Goal: Information Seeking & Learning: Check status

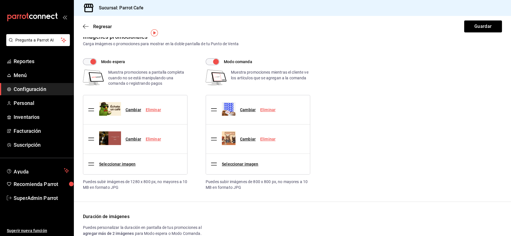
scroll to position [14, 0]
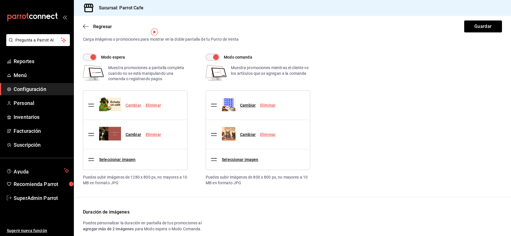
click at [136, 104] on link "Cambiar" at bounding box center [134, 105] width 16 height 5
click at [0, 0] on input "Cambiar" at bounding box center [0, 0] width 0 height 0
click at [130, 135] on link "Cambiar" at bounding box center [134, 134] width 16 height 5
click at [0, 0] on input "Cambiar" at bounding box center [0, 0] width 0 height 0
click at [134, 103] on link "Cambiar" at bounding box center [134, 105] width 16 height 5
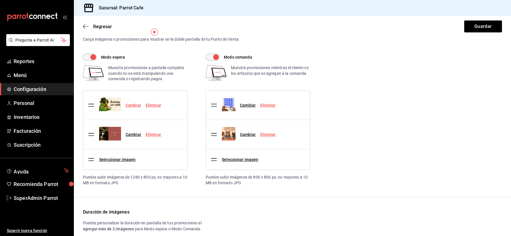
click at [0, 0] on input "Cambiar" at bounding box center [0, 0] width 0 height 0
click at [135, 104] on link "Cambiar" at bounding box center [134, 105] width 16 height 5
click at [0, 0] on input "Cambiar" at bounding box center [0, 0] width 0 height 0
click at [133, 134] on link "Cambiar" at bounding box center [134, 134] width 16 height 5
click at [0, 0] on input "Cambiar" at bounding box center [0, 0] width 0 height 0
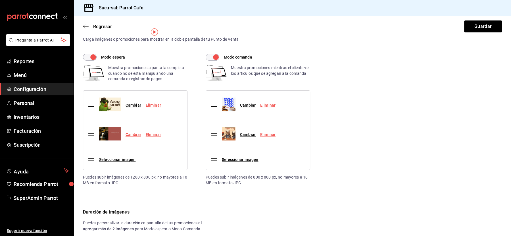
click at [133, 133] on link "Cambiar" at bounding box center [134, 134] width 16 height 5
click at [0, 0] on input "Cambiar" at bounding box center [0, 0] width 0 height 0
click at [134, 133] on link "Cambiar" at bounding box center [134, 134] width 16 height 5
click at [0, 0] on input "Cambiar" at bounding box center [0, 0] width 0 height 0
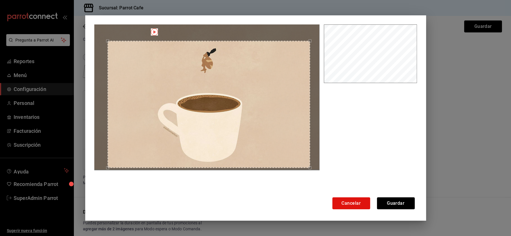
click at [218, 118] on div "Use the arrow keys to move the crop selection area" at bounding box center [209, 104] width 203 height 127
click at [396, 202] on button "Guardar" at bounding box center [396, 203] width 38 height 12
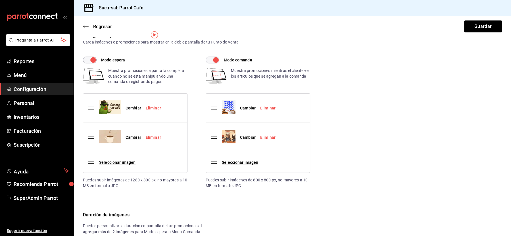
scroll to position [10, 0]
click at [478, 26] on button "Guardar" at bounding box center [483, 26] width 38 height 12
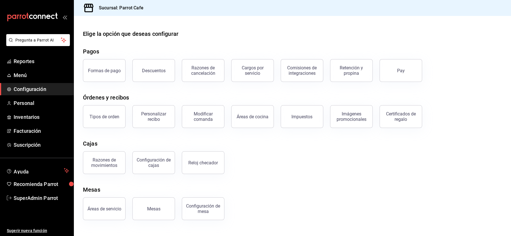
click at [144, 32] on div "Elige la opción que deseas configurar" at bounding box center [130, 34] width 95 height 9
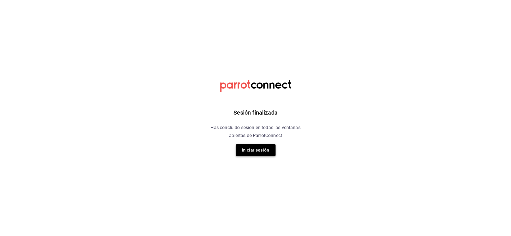
click at [259, 149] on button "Iniciar sesión" at bounding box center [256, 150] width 40 height 12
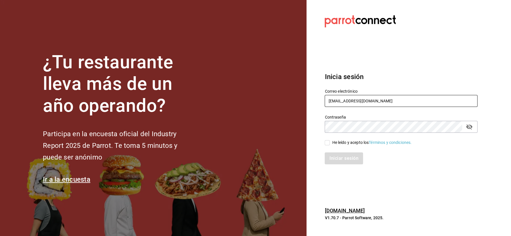
click at [346, 99] on input "[EMAIL_ADDRESS][DOMAIN_NAME]" at bounding box center [401, 101] width 153 height 12
paste input "dav.villa@gmail"
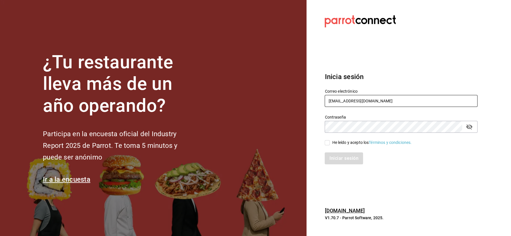
type input "dav.villa@gmail.com"
click at [329, 145] on input "He leído y acepto los Términos y condiciones." at bounding box center [327, 142] width 5 height 5
checkbox input "true"
click at [330, 159] on button "Iniciar sesión" at bounding box center [344, 158] width 39 height 12
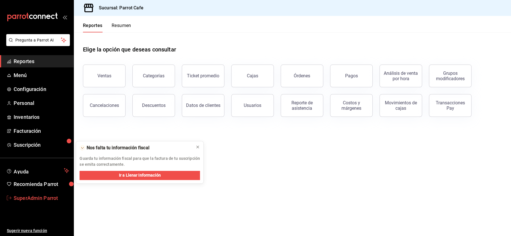
click at [28, 198] on span "SuperAdmin Parrot" at bounding box center [41, 198] width 55 height 8
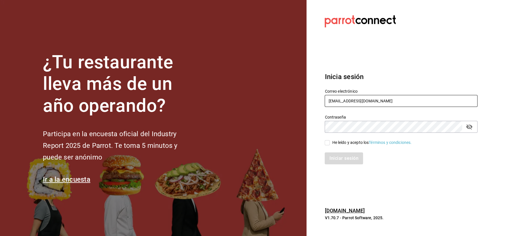
click at [357, 101] on input "[EMAIL_ADDRESS][DOMAIN_NAME]" at bounding box center [401, 101] width 153 height 12
paste input "babero@romanorte"
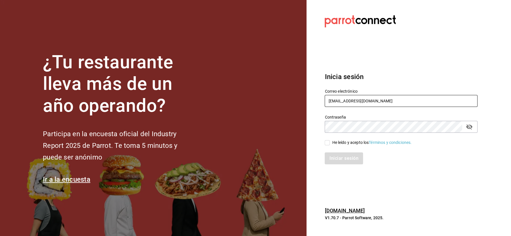
type input "babero@romanorte.com"
click at [331, 140] on div "He leído y acepto los Términos y condiciones." at bounding box center [401, 143] width 153 height 6
click at [330, 144] on input "He leído y acepto los Términos y condiciones." at bounding box center [327, 142] width 5 height 5
checkbox input "true"
click at [336, 168] on div "Inicia sesión Correo electrónico babero@romanorte.com Contraseña Contraseña He …" at bounding box center [401, 118] width 153 height 107
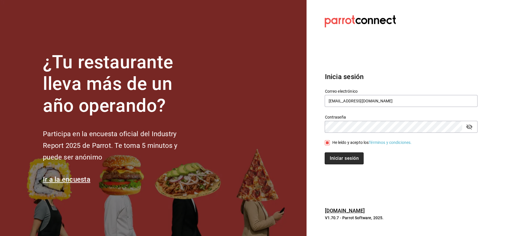
click at [336, 159] on button "Iniciar sesión" at bounding box center [344, 158] width 39 height 12
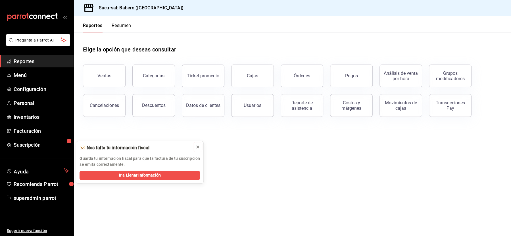
click at [195, 148] on button at bounding box center [197, 146] width 9 height 9
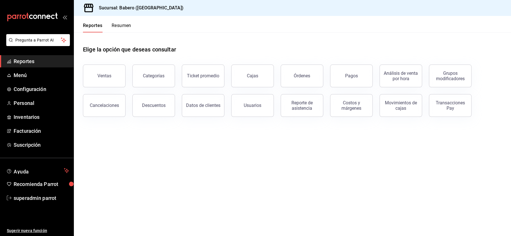
click at [277, 74] on div "Órdenes" at bounding box center [298, 73] width 49 height 30
click at [287, 76] on button "Órdenes" at bounding box center [302, 76] width 43 height 23
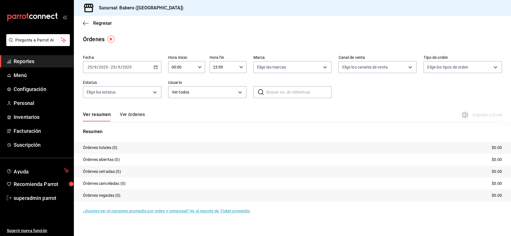
click at [125, 67] on input "2025" at bounding box center [127, 67] width 10 height 5
click at [101, 137] on span "Año actual" at bounding box center [110, 135] width 44 height 6
click at [117, 66] on input "9" at bounding box center [116, 67] width 3 height 5
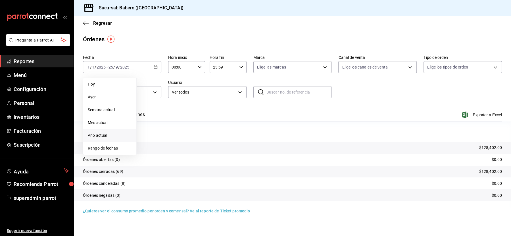
click at [103, 137] on span "Año actual" at bounding box center [110, 135] width 44 height 6
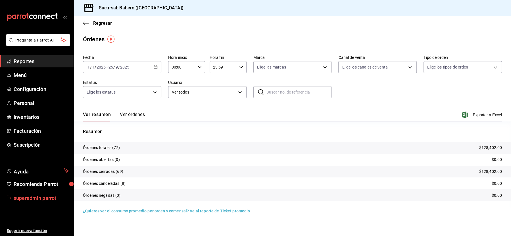
click at [34, 200] on span "superadmin parrot" at bounding box center [41, 198] width 55 height 8
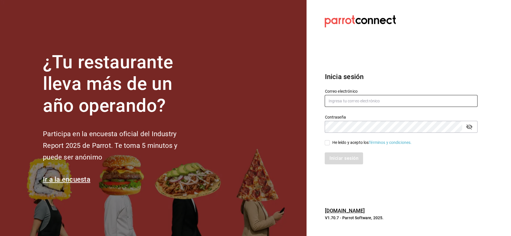
type input "cafeandrea@cdmx.com"
click at [351, 101] on input "cafeandrea@cdmx.com" at bounding box center [401, 101] width 153 height 12
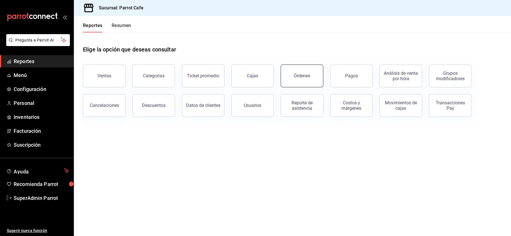
click at [298, 74] on div "Órdenes" at bounding box center [302, 75] width 16 height 5
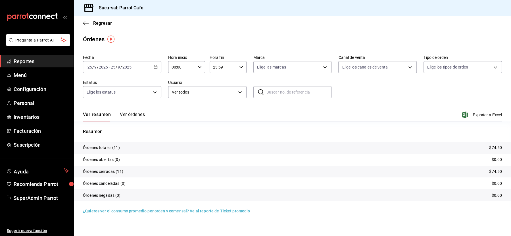
click at [92, 148] on p "Órdenes totales (11)" at bounding box center [101, 148] width 37 height 6
click at [134, 116] on button "Ver órdenes" at bounding box center [132, 117] width 25 height 10
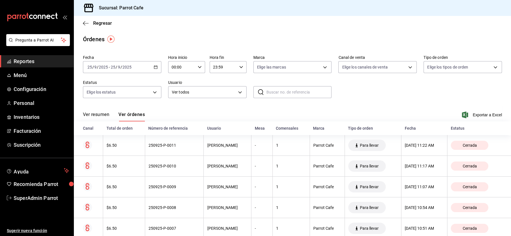
click at [89, 117] on button "Ver resumen" at bounding box center [96, 117] width 26 height 10
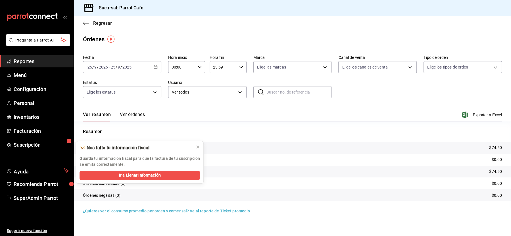
click at [85, 22] on icon "button" at bounding box center [86, 23] width 6 height 5
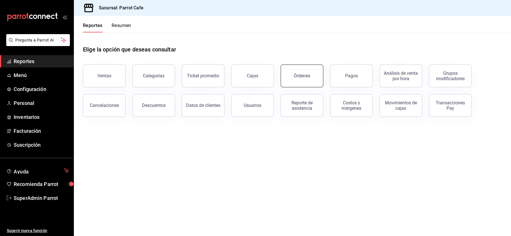
click at [290, 80] on button "Órdenes" at bounding box center [302, 76] width 43 height 23
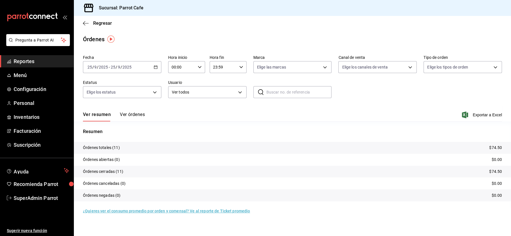
click at [131, 112] on button "Ver órdenes" at bounding box center [132, 117] width 25 height 10
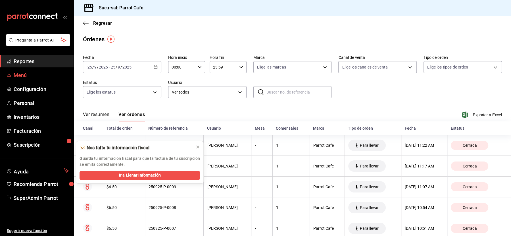
click at [18, 80] on link "Menú" at bounding box center [37, 75] width 74 height 12
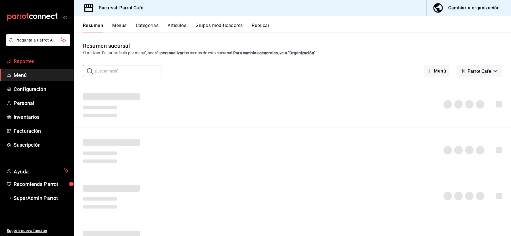
click at [18, 60] on span "Reportes" at bounding box center [41, 61] width 55 height 8
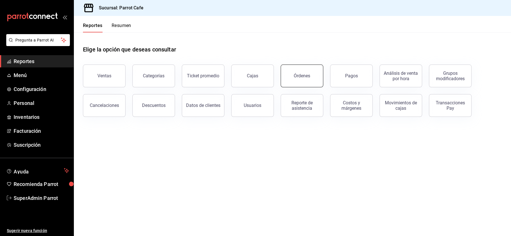
click at [307, 72] on button "Órdenes" at bounding box center [302, 76] width 43 height 23
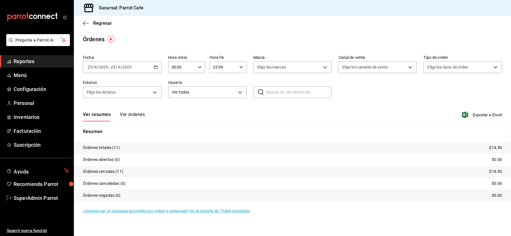
click at [126, 117] on button "Ver órdenes" at bounding box center [132, 117] width 25 height 10
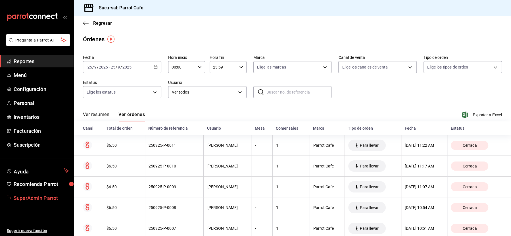
click at [21, 200] on span "SuperAdmin Parrot" at bounding box center [41, 198] width 55 height 8
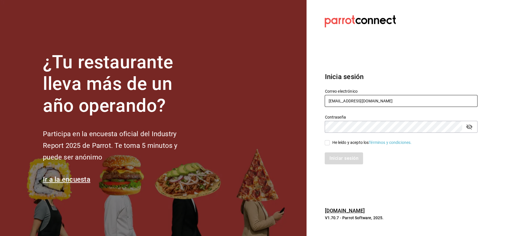
click at [352, 100] on input "cafeandrea@cdmx.com" at bounding box center [401, 101] width 153 height 12
paste input "babero@romanorte"
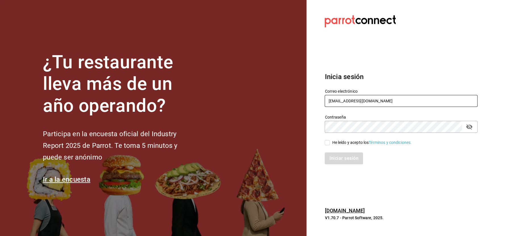
type input "babero@romanorte.com"
click at [328, 141] on input "He leído y acepto los Términos y condiciones." at bounding box center [327, 142] width 5 height 5
checkbox input "true"
click at [333, 160] on button "Iniciar sesión" at bounding box center [344, 158] width 39 height 12
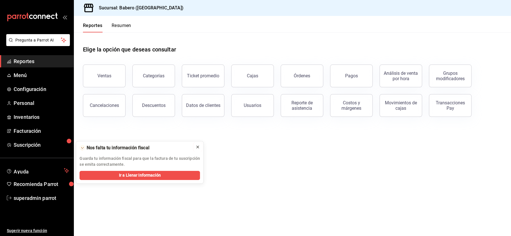
click at [197, 146] on icon at bounding box center [198, 147] width 5 height 5
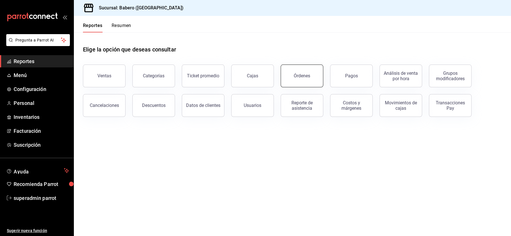
click at [306, 77] on div "Órdenes" at bounding box center [302, 75] width 16 height 5
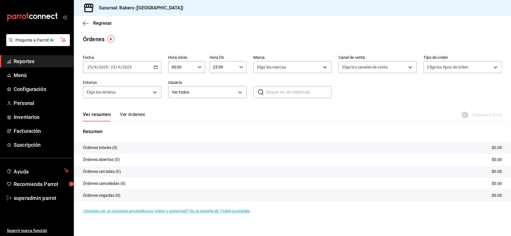
click at [111, 64] on div "[DATE] [DATE] - [DATE] [DATE]" at bounding box center [122, 67] width 78 height 12
click at [171, 38] on div "Órdenes" at bounding box center [292, 39] width 437 height 9
click at [129, 64] on div "[DATE] [DATE] - [DATE] [DATE]" at bounding box center [122, 67] width 78 height 12
click at [97, 96] on span "Ayer" at bounding box center [110, 97] width 44 height 6
click at [125, 116] on button "Ver órdenes" at bounding box center [132, 117] width 25 height 10
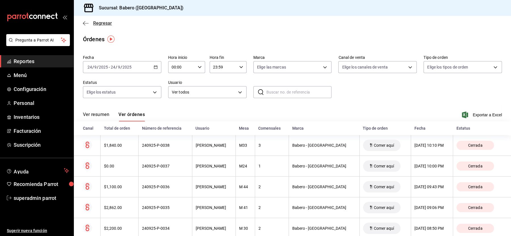
click at [94, 20] on span "Regresar" at bounding box center [102, 22] width 19 height 5
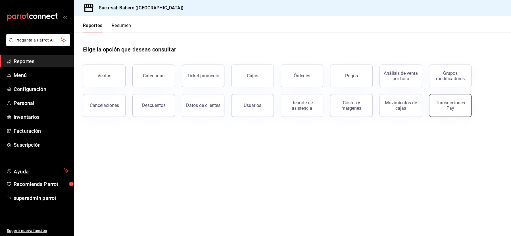
click at [437, 110] on button "Transacciones Pay" at bounding box center [450, 105] width 43 height 23
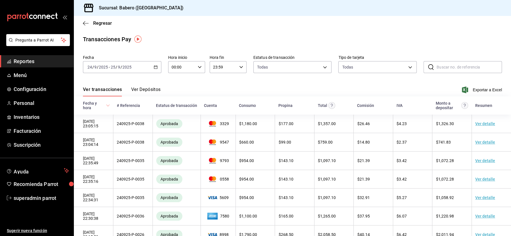
click at [145, 67] on div "[DATE] [DATE] - [DATE] [DATE]" at bounding box center [122, 67] width 78 height 12
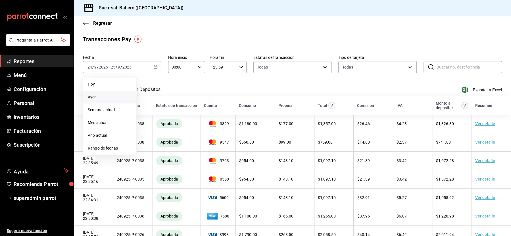
click at [97, 98] on span "Ayer" at bounding box center [110, 97] width 44 height 6
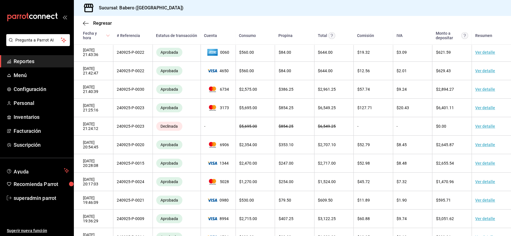
scroll to position [359, 0]
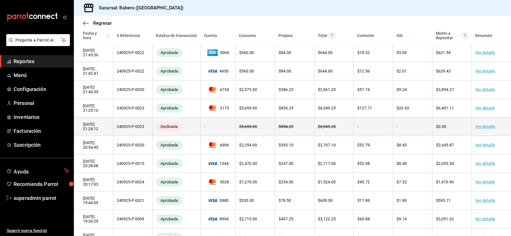
click at [488, 125] on link "Ver detalle" at bounding box center [485, 126] width 20 height 5
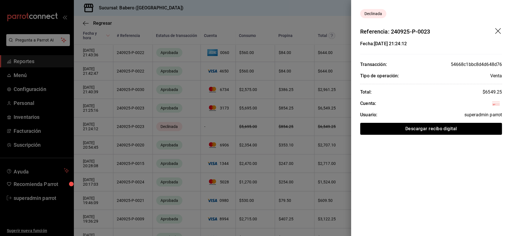
click at [497, 31] on icon "drag" at bounding box center [498, 31] width 6 height 6
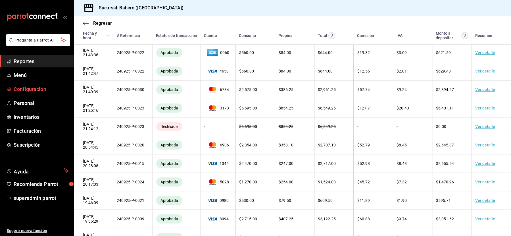
click at [24, 86] on span "Configuración" at bounding box center [41, 89] width 55 height 8
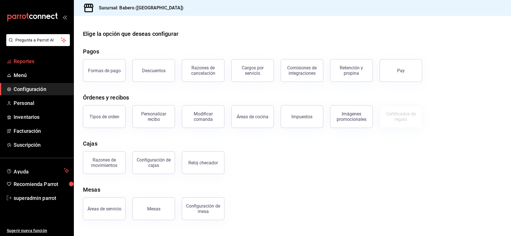
click at [22, 63] on span "Reportes" at bounding box center [41, 61] width 55 height 8
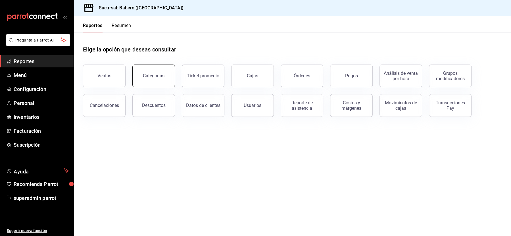
click at [162, 79] on button "Categorías" at bounding box center [153, 76] width 43 height 23
